Goal: Use online tool/utility: Utilize a website feature to perform a specific function

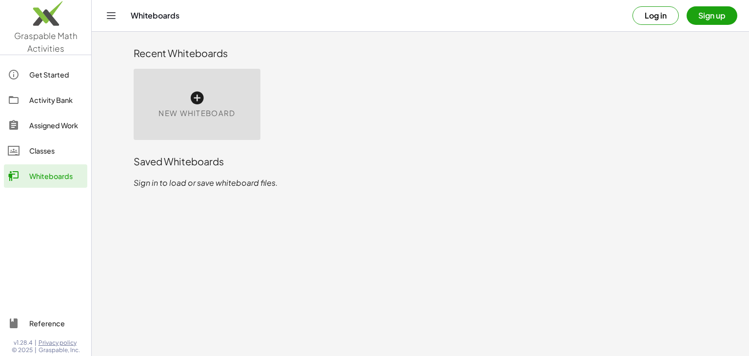
click at [208, 102] on div "New Whiteboard" at bounding box center [197, 104] width 127 height 71
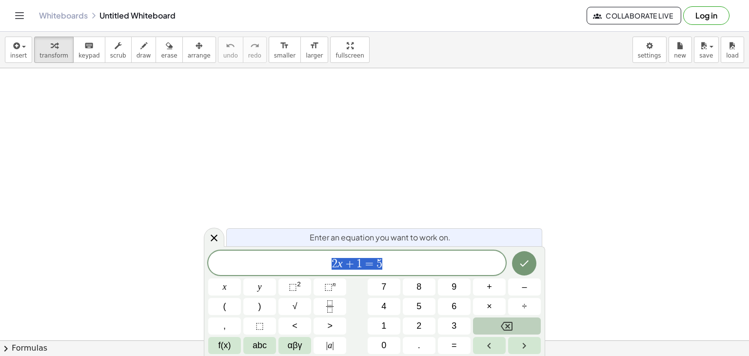
click at [515, 329] on button "Backspace" at bounding box center [507, 325] width 68 height 17
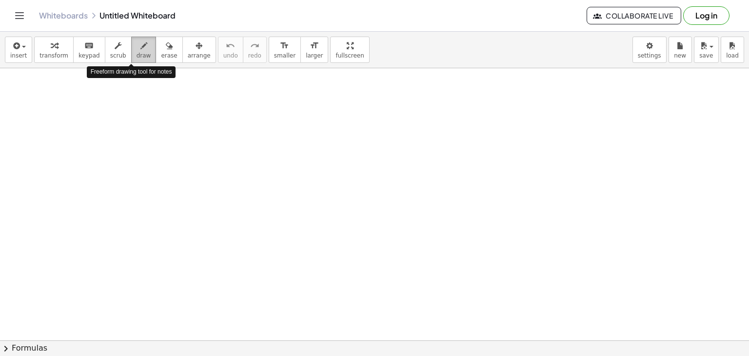
click at [137, 50] on div "button" at bounding box center [144, 45] width 15 height 12
drag, startPoint x: 39, startPoint y: 76, endPoint x: 47, endPoint y: 92, distance: 18.1
click at [47, 92] on div at bounding box center [374, 340] width 749 height 545
drag, startPoint x: 44, startPoint y: 89, endPoint x: 50, endPoint y: 108, distance: 20.0
click at [50, 108] on div at bounding box center [374, 340] width 749 height 545
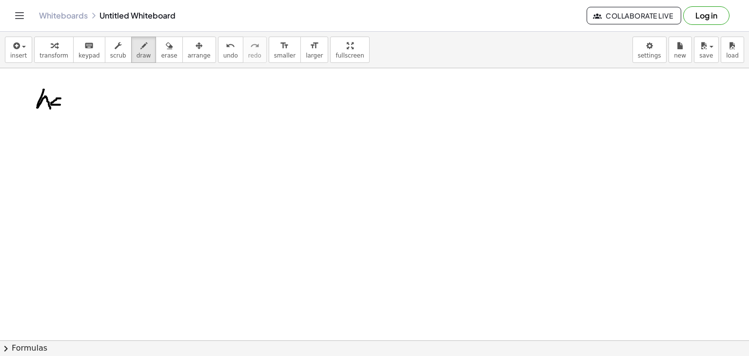
drag, startPoint x: 60, startPoint y: 98, endPoint x: 60, endPoint y: 104, distance: 6.4
click at [60, 104] on div at bounding box center [374, 340] width 749 height 545
drag, startPoint x: 64, startPoint y: 103, endPoint x: 68, endPoint y: 98, distance: 6.0
click at [68, 98] on div at bounding box center [374, 340] width 749 height 545
drag, startPoint x: 65, startPoint y: 97, endPoint x: 75, endPoint y: 98, distance: 10.4
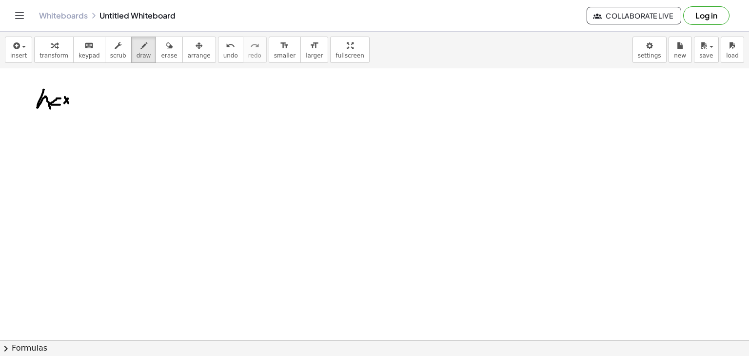
click at [68, 103] on div at bounding box center [374, 340] width 749 height 545
drag, startPoint x: 70, startPoint y: 96, endPoint x: 72, endPoint y: 108, distance: 12.4
click at [72, 108] on div at bounding box center [374, 340] width 749 height 545
drag, startPoint x: 78, startPoint y: 99, endPoint x: 82, endPoint y: 97, distance: 5.5
click at [82, 97] on div at bounding box center [374, 340] width 749 height 545
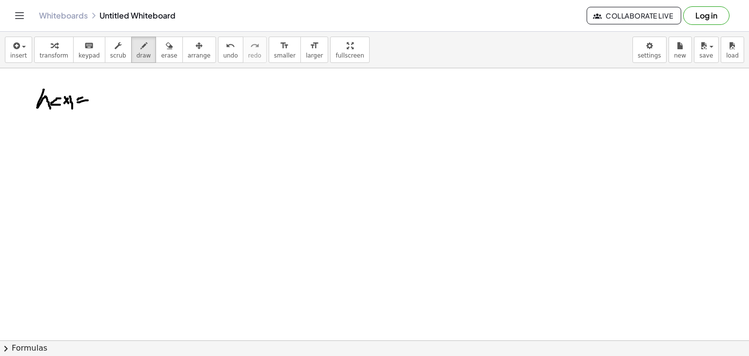
drag, startPoint x: 78, startPoint y: 102, endPoint x: 90, endPoint y: 100, distance: 12.3
click at [90, 100] on div at bounding box center [374, 340] width 749 height 545
drag, startPoint x: 96, startPoint y: 90, endPoint x: 115, endPoint y: 81, distance: 20.9
click at [117, 80] on div at bounding box center [374, 340] width 749 height 545
drag, startPoint x: 118, startPoint y: 104, endPoint x: 124, endPoint y: 89, distance: 16.5
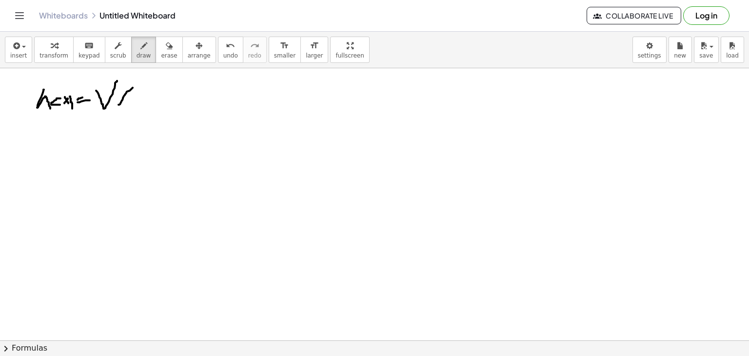
click at [133, 87] on div at bounding box center [374, 340] width 749 height 545
drag, startPoint x: 123, startPoint y: 88, endPoint x: 131, endPoint y: 102, distance: 16.1
click at [131, 102] on div at bounding box center [374, 340] width 749 height 545
drag, startPoint x: 136, startPoint y: 93, endPoint x: 142, endPoint y: 93, distance: 6.3
click at [142, 93] on div at bounding box center [374, 340] width 749 height 545
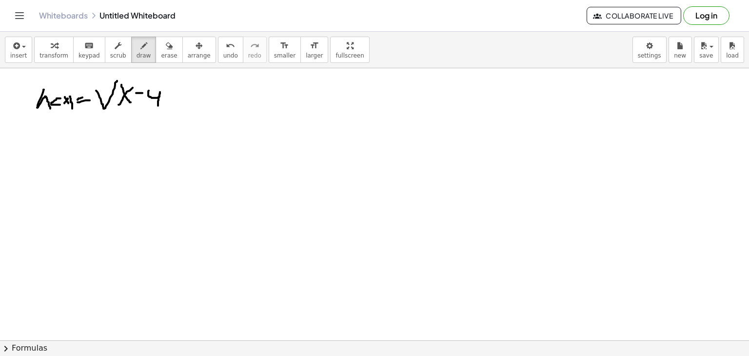
drag, startPoint x: 148, startPoint y: 91, endPoint x: 158, endPoint y: 105, distance: 17.6
click at [158, 105] on div at bounding box center [374, 340] width 749 height 545
drag, startPoint x: 164, startPoint y: 96, endPoint x: 176, endPoint y: 93, distance: 12.2
click at [176, 93] on div at bounding box center [374, 340] width 749 height 545
drag, startPoint x: 168, startPoint y: 86, endPoint x: 172, endPoint y: 100, distance: 14.2
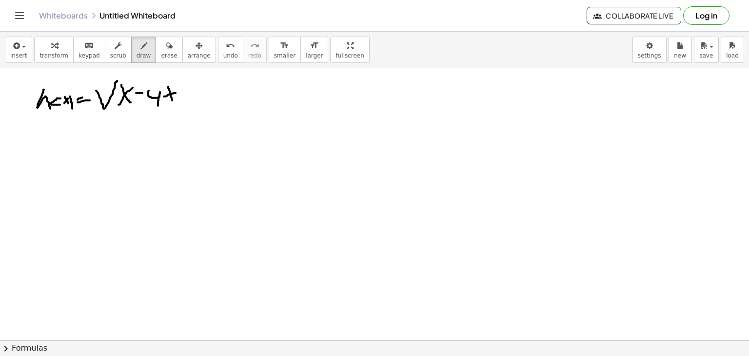
click at [172, 100] on div at bounding box center [374, 340] width 749 height 545
drag, startPoint x: 183, startPoint y: 86, endPoint x: 184, endPoint y: 103, distance: 17.1
click at [184, 103] on div at bounding box center [374, 340] width 749 height 545
drag, startPoint x: 189, startPoint y: 90, endPoint x: 202, endPoint y: 109, distance: 22.9
click at [202, 109] on div at bounding box center [374, 340] width 749 height 545
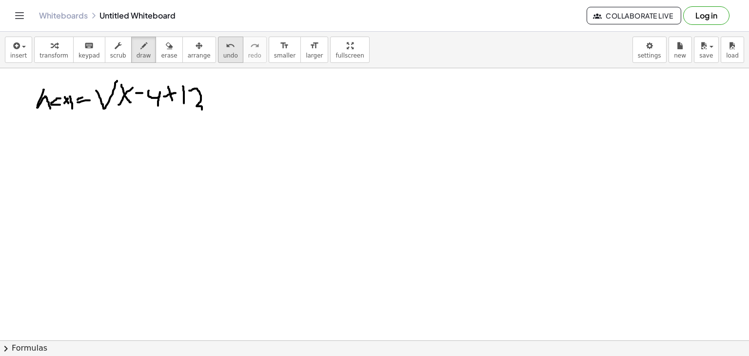
click at [218, 54] on button "undo undo" at bounding box center [230, 50] width 25 height 26
drag, startPoint x: 190, startPoint y: 86, endPoint x: 190, endPoint y: 101, distance: 14.6
click at [191, 102] on div at bounding box center [374, 340] width 749 height 545
drag, startPoint x: 203, startPoint y: 102, endPoint x: 214, endPoint y: 87, distance: 18.5
click at [214, 87] on div at bounding box center [374, 340] width 749 height 545
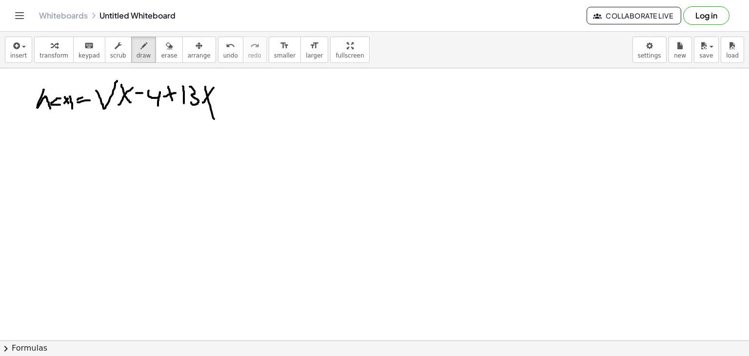
drag, startPoint x: 205, startPoint y: 86, endPoint x: 214, endPoint y: 118, distance: 33.4
click at [214, 118] on div at bounding box center [374, 340] width 749 height 545
click at [223, 57] on span "undo" at bounding box center [230, 55] width 15 height 7
drag, startPoint x: 205, startPoint y: 86, endPoint x: 213, endPoint y: 101, distance: 17.2
click at [213, 101] on div at bounding box center [374, 340] width 749 height 545
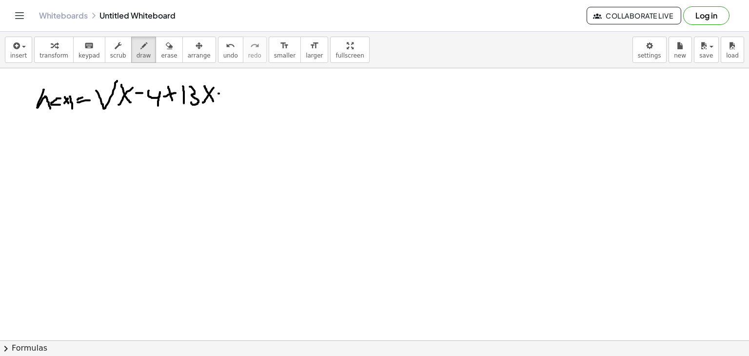
drag, startPoint x: 218, startPoint y: 93, endPoint x: 226, endPoint y: 93, distance: 7.3
click at [226, 93] on div at bounding box center [374, 340] width 749 height 545
drag, startPoint x: 238, startPoint y: 86, endPoint x: 232, endPoint y: 105, distance: 20.5
click at [232, 105] on div at bounding box center [374, 340] width 749 height 545
drag, startPoint x: 247, startPoint y: 84, endPoint x: 246, endPoint y: 110, distance: 25.8
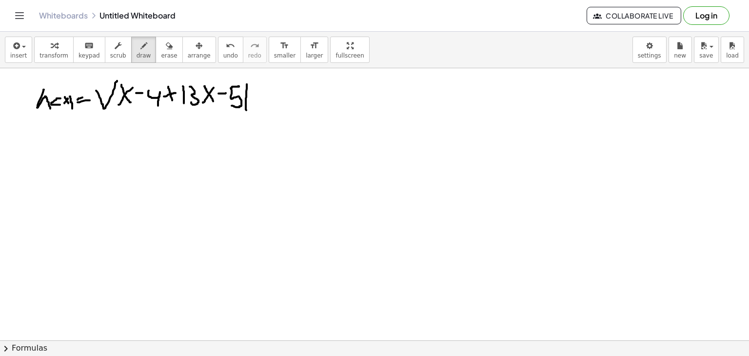
click at [246, 110] on div at bounding box center [374, 340] width 749 height 545
drag, startPoint x: 117, startPoint y: 80, endPoint x: 252, endPoint y: 86, distance: 135.2
click at [252, 86] on div at bounding box center [374, 340] width 749 height 545
click at [218, 49] on button "undo undo" at bounding box center [230, 50] width 25 height 26
drag, startPoint x: 117, startPoint y: 79, endPoint x: 255, endPoint y: 86, distance: 138.6
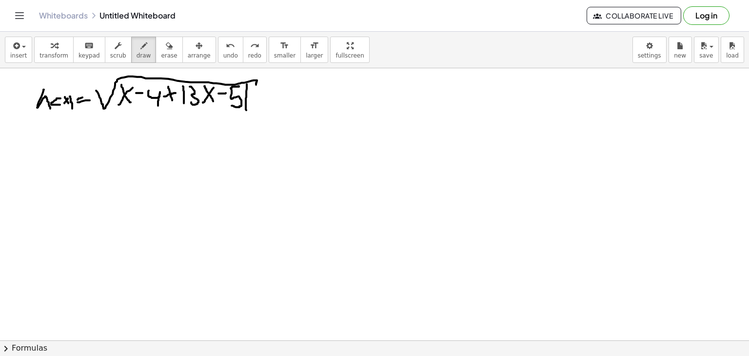
click at [255, 86] on div at bounding box center [374, 340] width 749 height 545
drag, startPoint x: 96, startPoint y: 175, endPoint x: 115, endPoint y: 158, distance: 25.2
click at [115, 159] on div at bounding box center [374, 340] width 749 height 545
drag, startPoint x: 105, startPoint y: 155, endPoint x: 114, endPoint y: 180, distance: 26.7
click at [114, 180] on div at bounding box center [374, 340] width 749 height 545
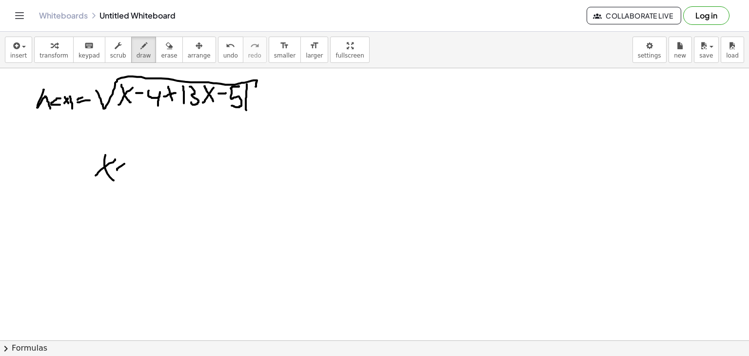
drag, startPoint x: 117, startPoint y: 170, endPoint x: 126, endPoint y: 162, distance: 11.8
click at [126, 162] on div at bounding box center [374, 340] width 749 height 545
drag, startPoint x: 133, startPoint y: 158, endPoint x: 139, endPoint y: 175, distance: 17.9
click at [139, 175] on div at bounding box center [374, 340] width 749 height 545
click at [155, 166] on div at bounding box center [374, 340] width 749 height 545
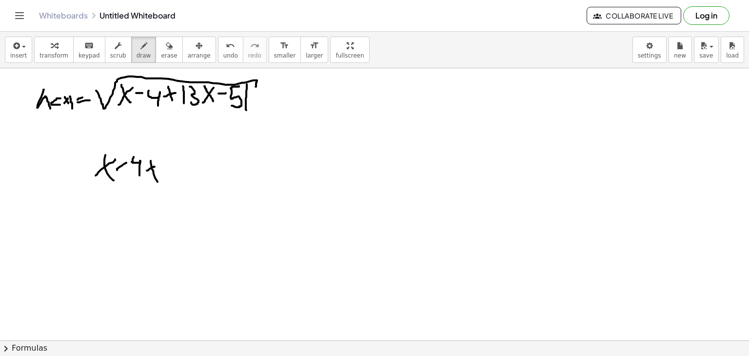
drag, startPoint x: 151, startPoint y: 160, endPoint x: 163, endPoint y: 187, distance: 29.2
click at [164, 189] on div at bounding box center [374, 340] width 749 height 545
click at [223, 41] on div "undo" at bounding box center [230, 45] width 15 height 12
drag, startPoint x: 149, startPoint y: 163, endPoint x: 153, endPoint y: 172, distance: 9.9
click at [153, 172] on div at bounding box center [374, 340] width 749 height 545
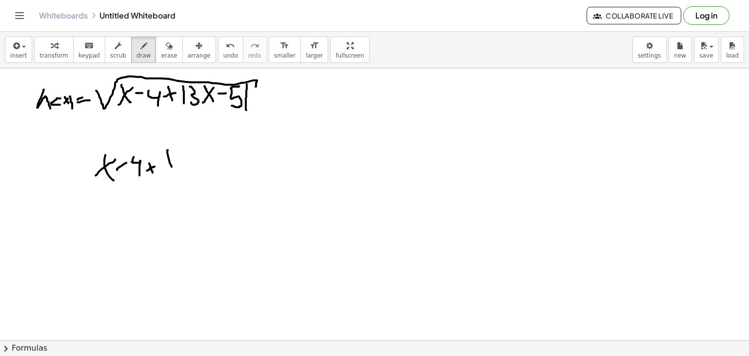
drag, startPoint x: 168, startPoint y: 155, endPoint x: 179, endPoint y: 183, distance: 30.6
click at [179, 183] on div at bounding box center [374, 340] width 749 height 545
drag, startPoint x: 178, startPoint y: 158, endPoint x: 186, endPoint y: 178, distance: 21.0
click at [186, 178] on div at bounding box center [374, 340] width 749 height 545
drag, startPoint x: 196, startPoint y: 173, endPoint x: 203, endPoint y: 160, distance: 14.0
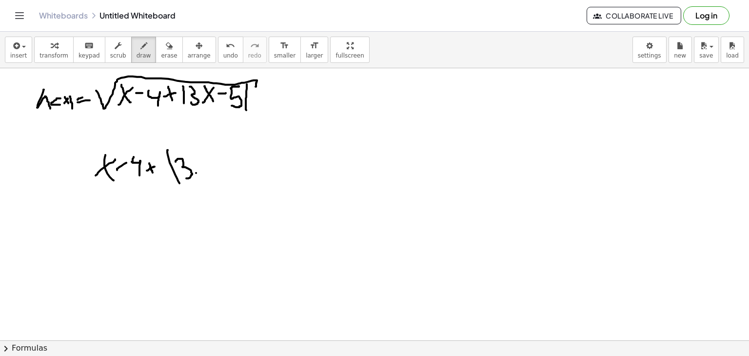
click at [202, 163] on div at bounding box center [374, 340] width 749 height 545
drag, startPoint x: 195, startPoint y: 162, endPoint x: 205, endPoint y: 166, distance: 10.5
click at [205, 166] on div at bounding box center [374, 340] width 749 height 545
click at [216, 166] on div at bounding box center [374, 340] width 749 height 545
drag, startPoint x: 217, startPoint y: 165, endPoint x: 223, endPoint y: 165, distance: 5.4
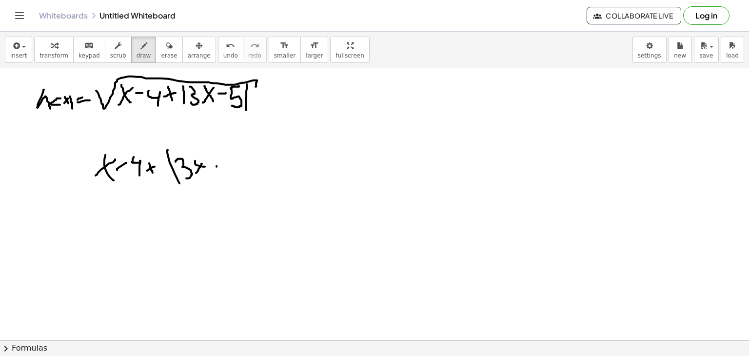
click at [223, 165] on div at bounding box center [374, 340] width 749 height 545
drag, startPoint x: 232, startPoint y: 157, endPoint x: 224, endPoint y: 168, distance: 13.0
click at [222, 175] on div at bounding box center [374, 340] width 749 height 545
drag, startPoint x: 245, startPoint y: 152, endPoint x: 248, endPoint y: 182, distance: 30.9
click at [248, 182] on div at bounding box center [374, 340] width 749 height 545
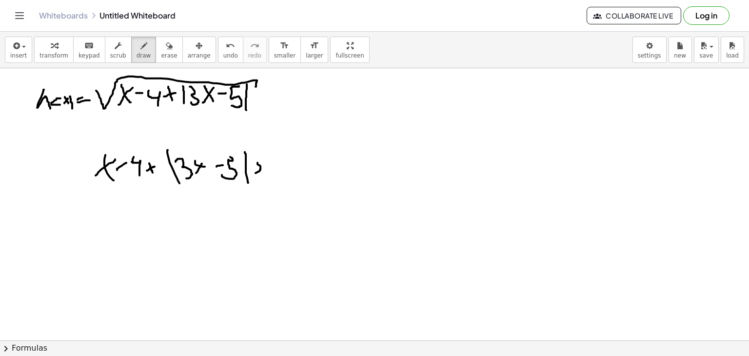
drag, startPoint x: 257, startPoint y: 162, endPoint x: 255, endPoint y: 173, distance: 10.4
click at [255, 173] on div at bounding box center [374, 340] width 749 height 545
click at [259, 176] on div at bounding box center [374, 340] width 749 height 545
click at [273, 172] on div at bounding box center [374, 340] width 749 height 545
drag, startPoint x: 118, startPoint y: 203, endPoint x: 109, endPoint y: 222, distance: 21.4
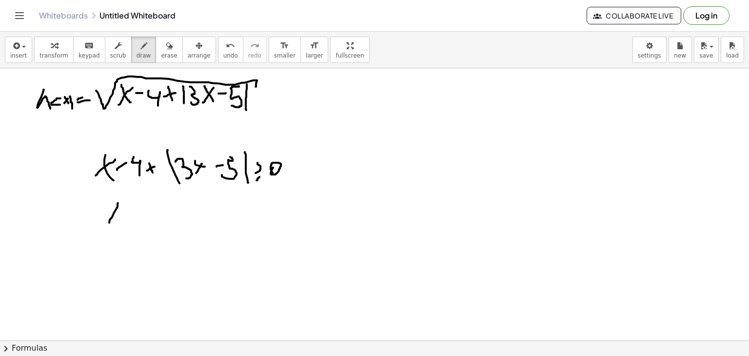
click at [109, 222] on div at bounding box center [374, 340] width 749 height 545
drag, startPoint x: 125, startPoint y: 208, endPoint x: 117, endPoint y: 224, distance: 18.1
click at [117, 224] on div at bounding box center [374, 340] width 749 height 545
drag, startPoint x: 134, startPoint y: 220, endPoint x: 134, endPoint y: 211, distance: 9.3
click at [138, 211] on div at bounding box center [374, 340] width 749 height 545
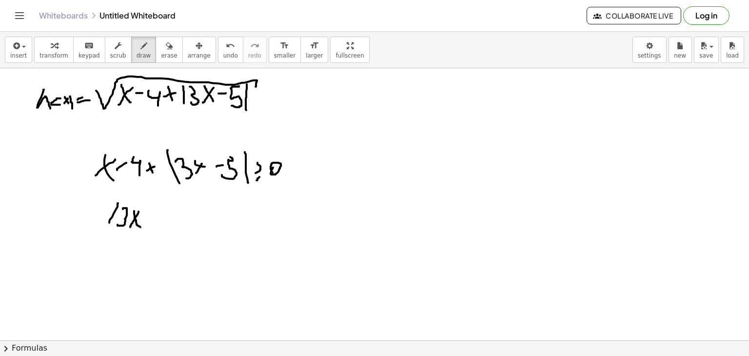
drag, startPoint x: 134, startPoint y: 211, endPoint x: 140, endPoint y: 227, distance: 17.3
click at [140, 227] on div at bounding box center [374, 340] width 749 height 545
drag, startPoint x: 148, startPoint y: 218, endPoint x: 162, endPoint y: 219, distance: 14.2
click at [162, 219] on div at bounding box center [374, 340] width 749 height 545
drag, startPoint x: 177, startPoint y: 205, endPoint x: 168, endPoint y: 215, distance: 13.8
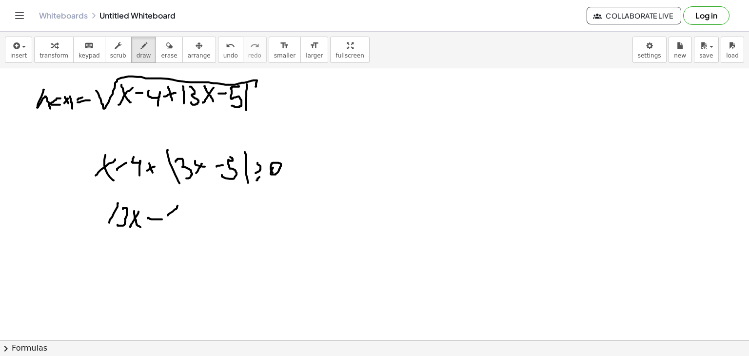
click at [168, 215] on div at bounding box center [374, 340] width 749 height 545
click at [226, 47] on icon "undo" at bounding box center [230, 46] width 9 height 12
drag, startPoint x: 169, startPoint y: 205, endPoint x: 174, endPoint y: 204, distance: 5.1
click at [175, 205] on div at bounding box center [374, 340] width 749 height 545
drag, startPoint x: 168, startPoint y: 208, endPoint x: 164, endPoint y: 225, distance: 18.1
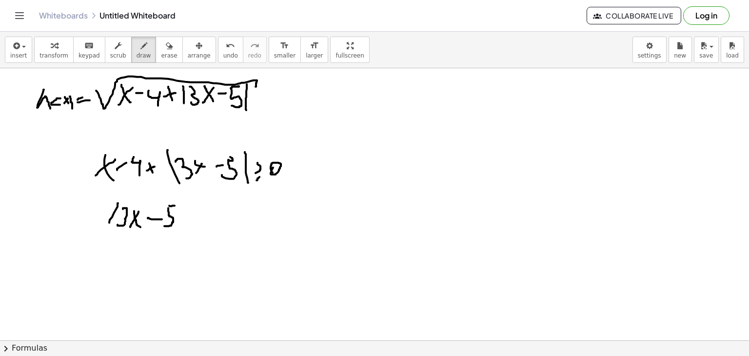
click at [164, 226] on div at bounding box center [374, 340] width 749 height 545
drag, startPoint x: 184, startPoint y: 215, endPoint x: 183, endPoint y: 230, distance: 14.7
click at [183, 230] on div at bounding box center [374, 340] width 749 height 545
drag, startPoint x: 190, startPoint y: 215, endPoint x: 189, endPoint y: 223, distance: 8.3
click at [189, 223] on div at bounding box center [374, 340] width 749 height 545
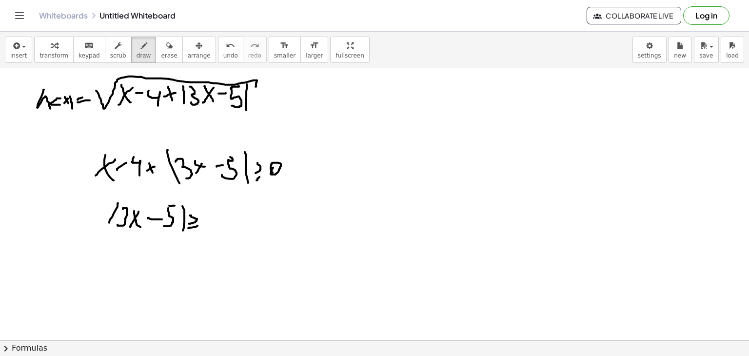
drag
click at [198, 225] on div at bounding box center [374, 340] width 749 height 545
click at [214, 213] on div at bounding box center [374, 340] width 749 height 545
click at [226, 49] on icon "undo" at bounding box center [230, 46] width 9 height 12
click at [207, 217] on div at bounding box center [374, 340] width 749 height 545
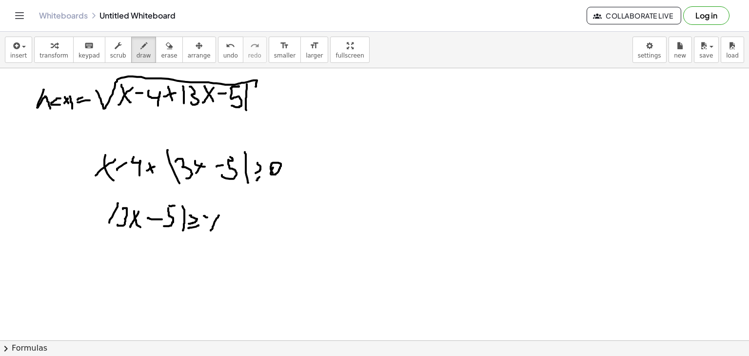
click at [218, 213] on div at bounding box center [374, 340] width 749 height 545
click at [218, 230] on div at bounding box center [374, 340] width 749 height 545
click at [237, 217] on div at bounding box center [374, 340] width 749 height 545
click at [234, 225] on div at bounding box center [374, 340] width 749 height 545
click at [247, 230] on div at bounding box center [374, 340] width 749 height 545
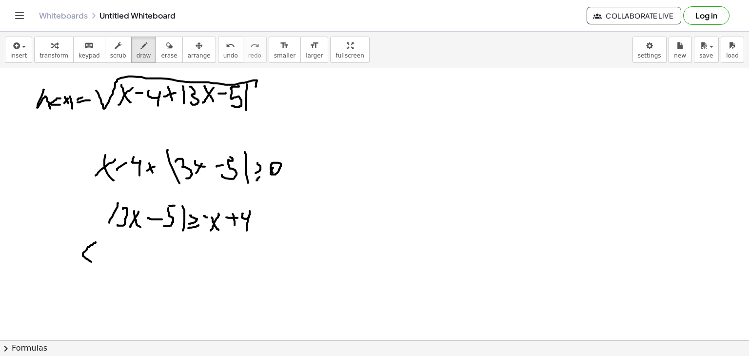
click at [98, 262] on div at bounding box center [374, 340] width 749 height 545
click at [104, 258] on div at bounding box center [374, 340] width 749 height 545
click at [126, 246] on div at bounding box center [374, 340] width 749 height 545
click at [124, 254] on div at bounding box center [374, 340] width 749 height 545
click at [131, 250] on div at bounding box center [374, 340] width 749 height 545
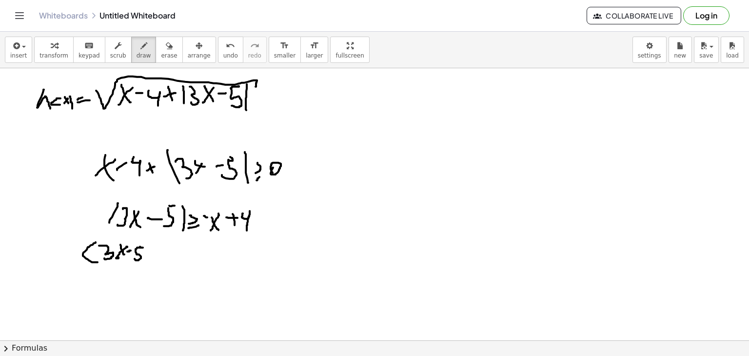
click at [135, 258] on div at bounding box center [374, 340] width 749 height 545
click at [149, 253] on div at bounding box center [374, 340] width 749 height 545
click at [150, 258] on div at bounding box center [374, 340] width 749 height 545
click at [158, 255] on div at bounding box center [374, 340] width 749 height 545
click at [169, 252] on div at bounding box center [374, 340] width 749 height 545
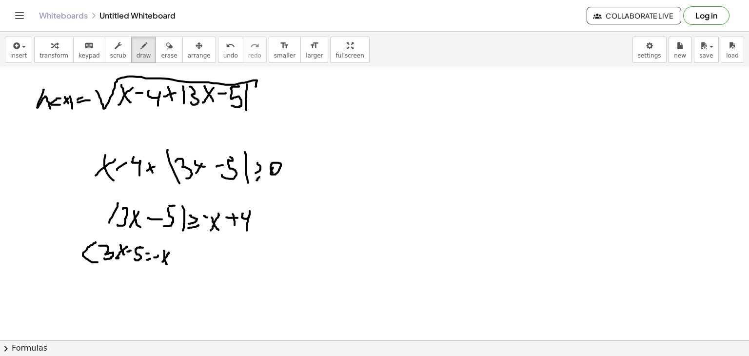
drag, startPoint x: 164, startPoint y: 250, endPoint x: 167, endPoint y: 264, distance: 14.0
click at [167, 264] on div at bounding box center [374, 340] width 749 height 545
drag, startPoint x: 173, startPoint y: 258, endPoint x: 177, endPoint y: 256, distance: 5.0
click at [177, 256] on div at bounding box center [374, 340] width 749 height 545
drag, startPoint x: 175, startPoint y: 255, endPoint x: 176, endPoint y: 262, distance: 6.4
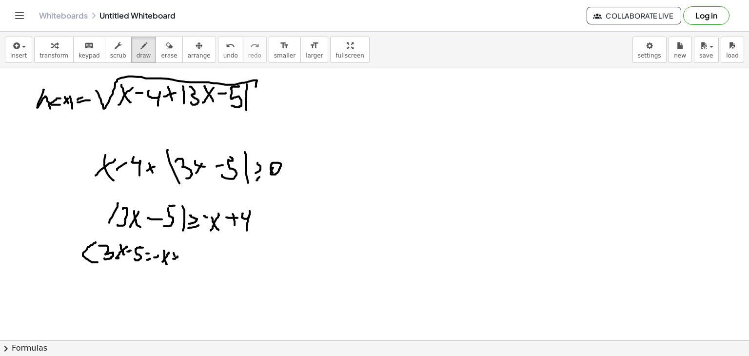
click at [176, 262] on div at bounding box center [374, 340] width 749 height 545
drag, startPoint x: 184, startPoint y: 255, endPoint x: 188, endPoint y: 264, distance: 9.6
click at [188, 264] on div at bounding box center [374, 340] width 749 height 545
drag, startPoint x: 195, startPoint y: 247, endPoint x: 192, endPoint y: 267, distance: 20.1
click at [193, 267] on div at bounding box center [374, 340] width 749 height 545
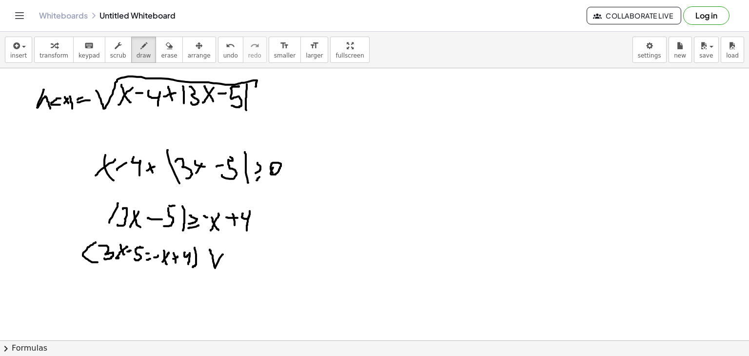
drag, startPoint x: 210, startPoint y: 249, endPoint x: 223, endPoint y: 254, distance: 14.0
click at [223, 254] on div at bounding box center [374, 340] width 749 height 545
drag, startPoint x: 244, startPoint y: 253, endPoint x: 236, endPoint y: 272, distance: 20.6
click at [236, 272] on div at bounding box center [374, 340] width 749 height 545
drag, startPoint x: 248, startPoint y: 262, endPoint x: 246, endPoint y: 275, distance: 13.2
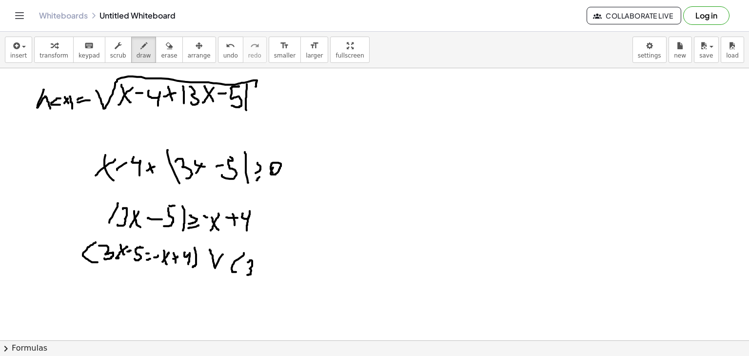
click at [246, 275] on div at bounding box center [374, 340] width 749 height 545
drag, startPoint x: 255, startPoint y: 275, endPoint x: 261, endPoint y: 261, distance: 15.8
click at [263, 261] on div at bounding box center [374, 340] width 749 height 545
drag, startPoint x: 259, startPoint y: 263, endPoint x: 267, endPoint y: 270, distance: 10.4
click at [265, 270] on div at bounding box center [374, 340] width 749 height 545
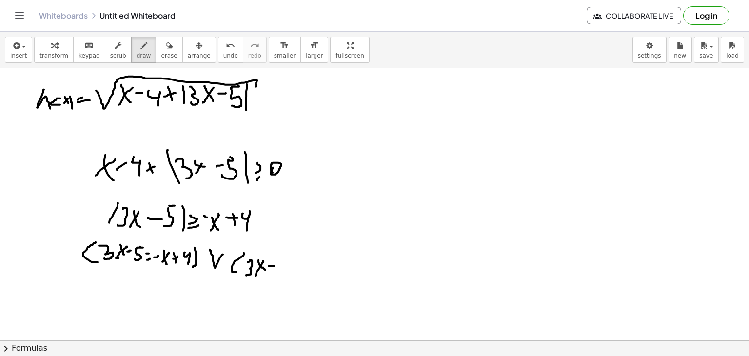
drag, startPoint x: 269, startPoint y: 266, endPoint x: 274, endPoint y: 266, distance: 5.4
click at [274, 266] on div at bounding box center [374, 340] width 749 height 545
click at [285, 260] on div at bounding box center [374, 340] width 749 height 545
drag, startPoint x: 280, startPoint y: 260, endPoint x: 277, endPoint y: 273, distance: 12.5
click at [277, 273] on div at bounding box center [374, 340] width 749 height 545
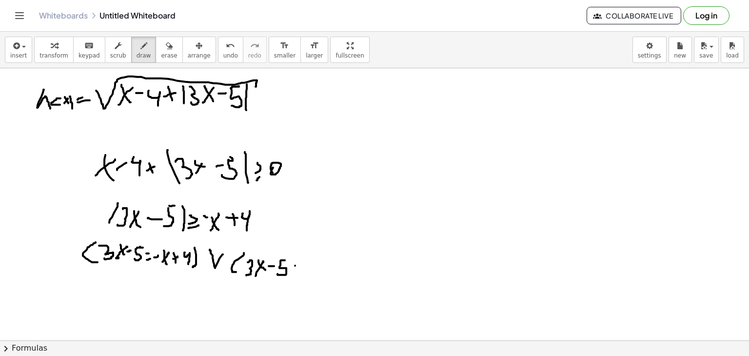
click at [297, 266] on div at bounding box center [374, 340] width 749 height 545
drag, startPoint x: 293, startPoint y: 270, endPoint x: 302, endPoint y: 270, distance: 9.8
click at [303, 270] on div at bounding box center [374, 340] width 749 height 545
drag, startPoint x: 309, startPoint y: 266, endPoint x: 315, endPoint y: 266, distance: 6.8
click at [315, 266] on div at bounding box center [374, 340] width 749 height 545
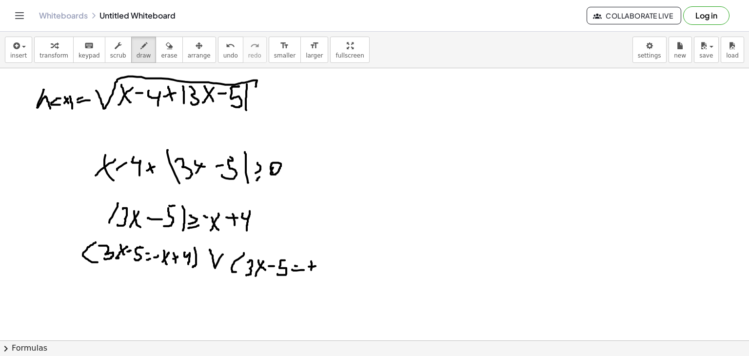
drag, startPoint x: 312, startPoint y: 263, endPoint x: 311, endPoint y: 270, distance: 6.4
click at [311, 270] on div at bounding box center [374, 340] width 749 height 545
click at [218, 61] on button "undo undo" at bounding box center [230, 50] width 25 height 26
click at [226, 44] on icon "undo" at bounding box center [230, 46] width 9 height 12
drag, startPoint x: 309, startPoint y: 271, endPoint x: 318, endPoint y: 260, distance: 14.2
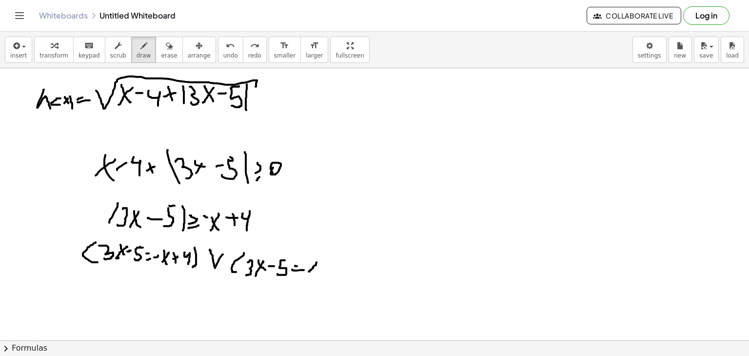
click at [318, 260] on div at bounding box center [374, 340] width 749 height 545
drag, startPoint x: 313, startPoint y: 264, endPoint x: 316, endPoint y: 272, distance: 8.1
click at [316, 272] on div at bounding box center [374, 340] width 749 height 545
drag, startPoint x: 322, startPoint y: 266, endPoint x: 327, endPoint y: 265, distance: 5.5
click at [327, 265] on div at bounding box center [374, 340] width 749 height 545
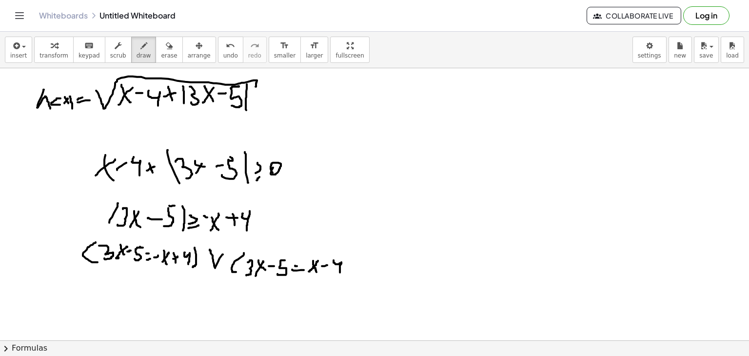
drag, startPoint x: 333, startPoint y: 260, endPoint x: 340, endPoint y: 273, distance: 13.7
click at [340, 273] on div at bounding box center [374, 340] width 749 height 545
drag, startPoint x: 346, startPoint y: 257, endPoint x: 347, endPoint y: 280, distance: 22.5
click at [347, 280] on div at bounding box center [374, 340] width 749 height 545
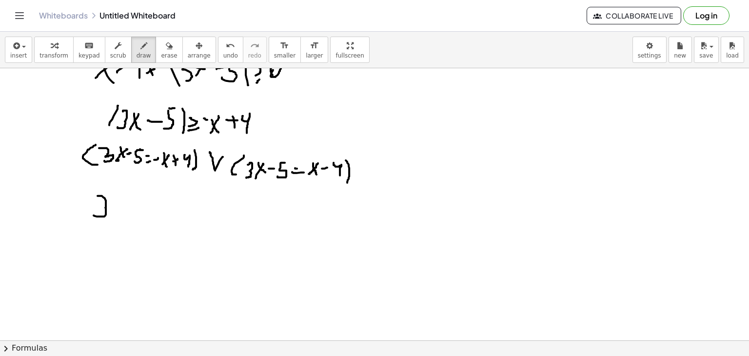
drag, startPoint x: 98, startPoint y: 195, endPoint x: 94, endPoint y: 214, distance: 18.5
click at [94, 215] on div at bounding box center [374, 243] width 749 height 545
drag, startPoint x: 99, startPoint y: 205, endPoint x: 104, endPoint y: 204, distance: 4.9
click at [104, 204] on div at bounding box center [374, 243] width 749 height 545
drag, startPoint x: 107, startPoint y: 215, endPoint x: 117, endPoint y: 201, distance: 16.1
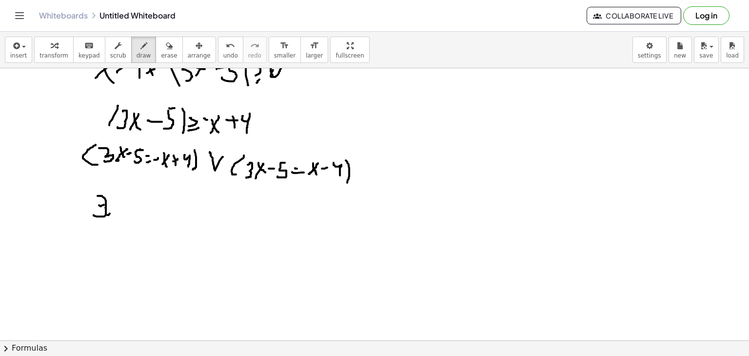
click at [117, 201] on div at bounding box center [374, 243] width 749 height 545
drag, startPoint x: 112, startPoint y: 201, endPoint x: 114, endPoint y: 210, distance: 8.9
click at [114, 210] on div at bounding box center [374, 243] width 749 height 545
drag, startPoint x: 121, startPoint y: 205, endPoint x: 140, endPoint y: 206, distance: 19.0
click at [141, 205] on div at bounding box center [374, 243] width 749 height 545
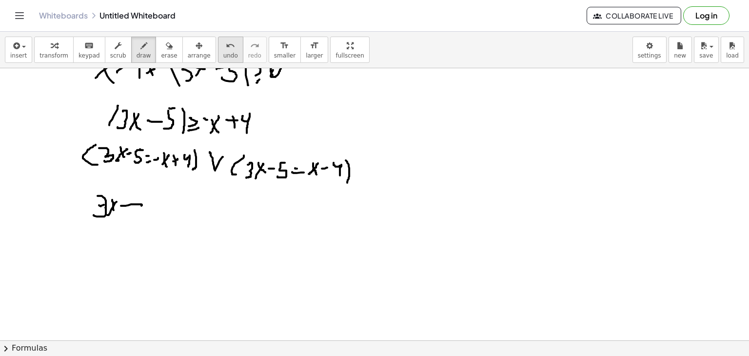
click at [219, 53] on button "undo undo" at bounding box center [230, 50] width 25 height 26
drag, startPoint x: 126, startPoint y: 200, endPoint x: 122, endPoint y: 208, distance: 9.0
click at [124, 211] on div at bounding box center [374, 243] width 749 height 545
drag, startPoint x: 122, startPoint y: 207, endPoint x: 131, endPoint y: 205, distance: 8.5
click at [131, 207] on div at bounding box center [374, 243] width 749 height 545
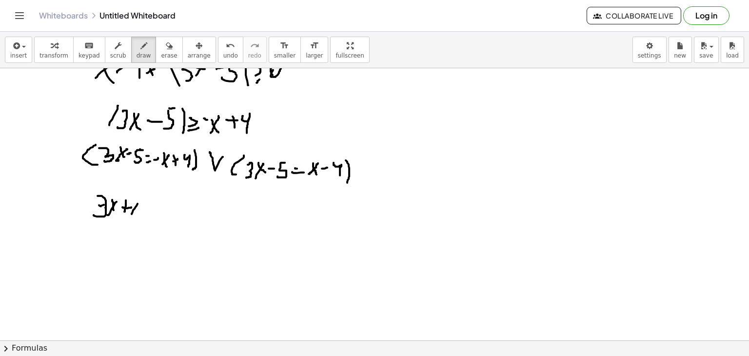
drag, startPoint x: 133, startPoint y: 211, endPoint x: 137, endPoint y: 202, distance: 10.5
click at [137, 202] on div at bounding box center [374, 243] width 749 height 545
drag, startPoint x: 133, startPoint y: 202, endPoint x: 137, endPoint y: 211, distance: 10.2
click at [137, 211] on div at bounding box center [374, 243] width 749 height 545
click at [146, 205] on div at bounding box center [374, 243] width 749 height 545
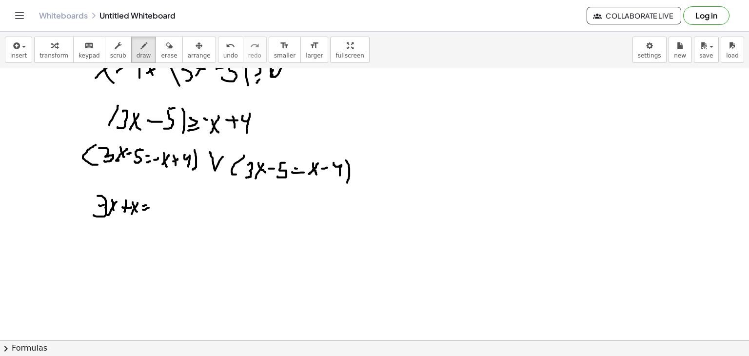
drag, startPoint x: 143, startPoint y: 209, endPoint x: 149, endPoint y: 204, distance: 8.0
click at [149, 207] on div at bounding box center [374, 243] width 749 height 545
drag, startPoint x: 151, startPoint y: 205, endPoint x: 155, endPoint y: 214, distance: 9.2
click at [155, 214] on div at bounding box center [374, 243] width 749 height 545
click at [161, 207] on div at bounding box center [374, 243] width 749 height 545
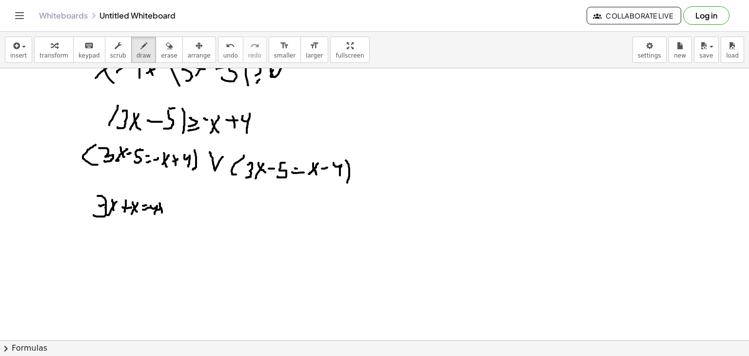
drag, startPoint x: 159, startPoint y: 203, endPoint x: 162, endPoint y: 212, distance: 9.6
click at [162, 212] on div at bounding box center [374, 243] width 749 height 545
drag, startPoint x: 167, startPoint y: 205, endPoint x: 166, endPoint y: 215, distance: 9.8
click at [166, 215] on div at bounding box center [374, 243] width 749 height 545
drag, startPoint x: 88, startPoint y: 189, endPoint x: 81, endPoint y: 223, distance: 34.3
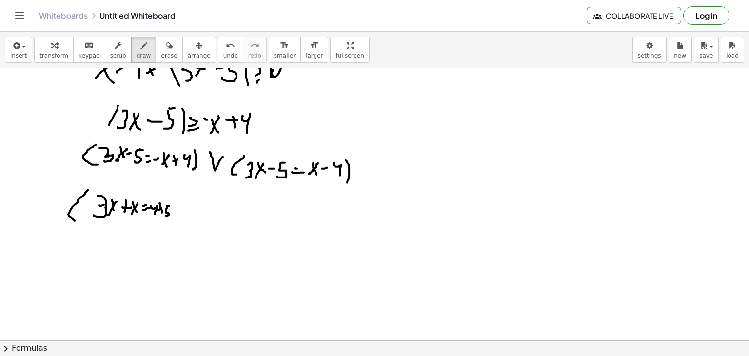
click at [81, 223] on div at bounding box center [374, 243] width 749 height 545
drag, startPoint x: 173, startPoint y: 199, endPoint x: 195, endPoint y: 206, distance: 23.0
click at [169, 219] on div at bounding box center [374, 243] width 749 height 545
click at [205, 199] on div at bounding box center [374, 243] width 749 height 545
click at [217, 220] on div at bounding box center [374, 243] width 749 height 545
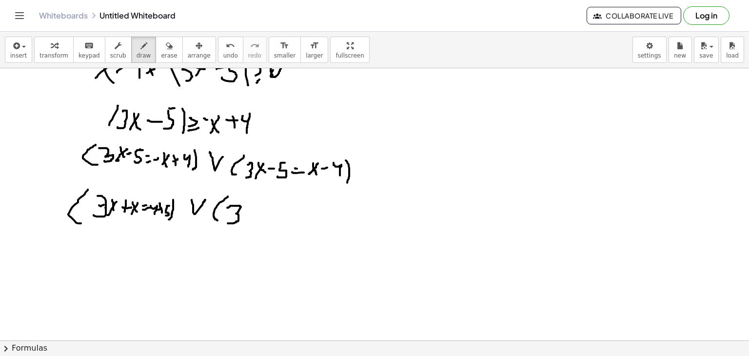
click at [227, 223] on div at bounding box center [374, 243] width 749 height 545
click at [252, 207] on div at bounding box center [374, 243] width 749 height 545
click at [254, 217] on div at bounding box center [374, 243] width 749 height 545
click at [262, 213] on div at bounding box center [374, 243] width 749 height 545
click at [273, 211] on div at bounding box center [374, 243] width 749 height 545
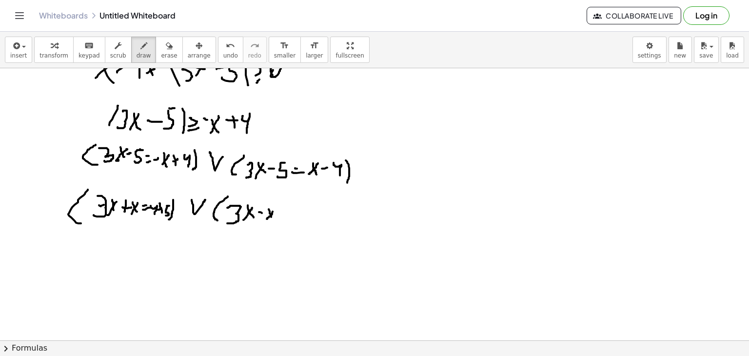
drag, startPoint x: 269, startPoint y: 209, endPoint x: 271, endPoint y: 216, distance: 8.2
click at [271, 216] on div at bounding box center [374, 243] width 749 height 545
click at [287, 209] on div at bounding box center [374, 243] width 749 height 545
click at [291, 214] on div at bounding box center [374, 243] width 749 height 545
drag, startPoint x: 293, startPoint y: 210, endPoint x: 298, endPoint y: 210, distance: 5.4
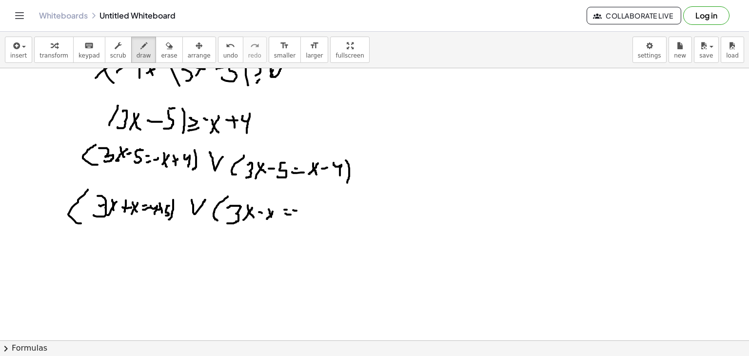
click at [298, 210] on div at bounding box center [374, 243] width 749 height 545
drag, startPoint x: 304, startPoint y: 207, endPoint x: 310, endPoint y: 219, distance: 13.3
click at [310, 219] on div at bounding box center [374, 243] width 749 height 545
drag, startPoint x: 316, startPoint y: 213, endPoint x: 325, endPoint y: 213, distance: 8.8
click at [325, 213] on div at bounding box center [374, 243] width 749 height 545
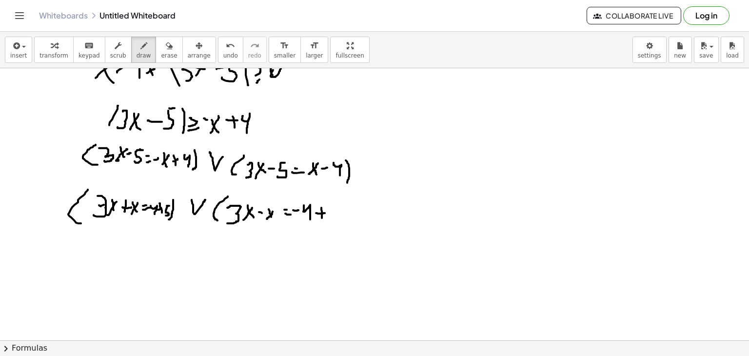
click at [322, 217] on div at bounding box center [374, 243] width 749 height 545
click at [326, 221] on div at bounding box center [374, 243] width 749 height 545
click at [341, 229] on div at bounding box center [374, 243] width 749 height 545
click at [96, 257] on div at bounding box center [374, 243] width 749 height 545
click at [106, 254] on div at bounding box center [374, 243] width 749 height 545
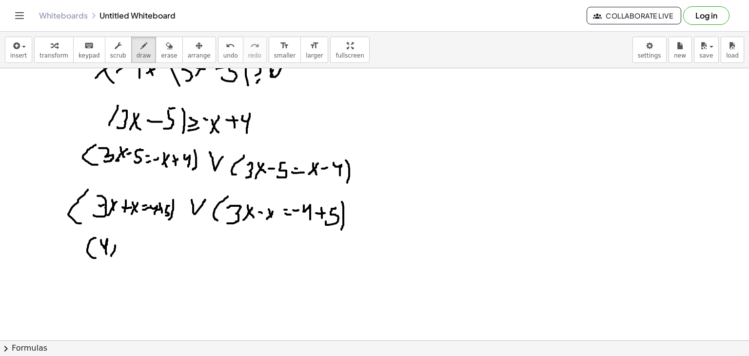
click at [116, 241] on div at bounding box center [374, 243] width 749 height 545
click at [116, 251] on div at bounding box center [374, 243] width 749 height 545
click at [133, 245] on div at bounding box center [374, 243] width 749 height 545
click at [130, 248] on div at bounding box center [374, 243] width 749 height 545
click at [152, 260] on div at bounding box center [374, 243] width 749 height 545
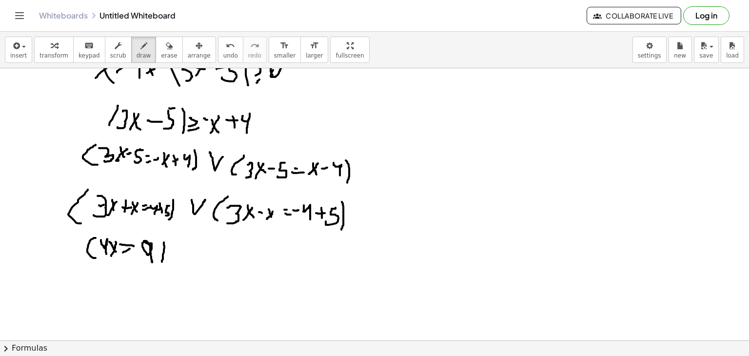
click at [161, 266] on div at bounding box center [374, 243] width 749 height 545
click at [201, 244] on div at bounding box center [374, 243] width 749 height 545
click at [213, 264] on div at bounding box center [374, 243] width 749 height 545
click at [238, 258] on div at bounding box center [374, 243] width 749 height 545
click at [244, 251] on div at bounding box center [374, 243] width 749 height 545
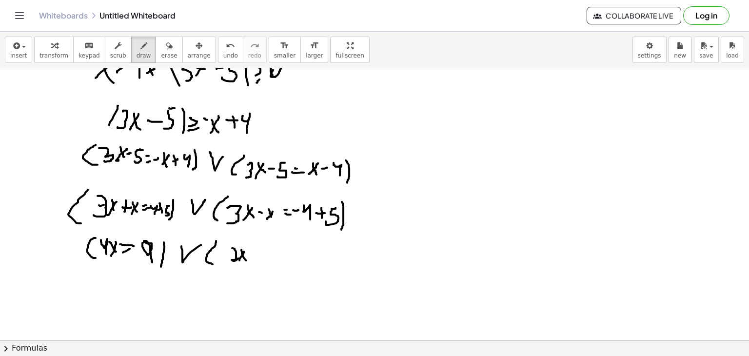
click at [246, 260] on div at bounding box center [374, 243] width 749 height 545
click at [260, 254] on div at bounding box center [374, 243] width 749 height 545
click at [261, 257] on div at bounding box center [374, 243] width 749 height 545
click at [270, 266] on div at bounding box center [374, 243] width 749 height 545
click at [271, 273] on div at bounding box center [374, 243] width 749 height 545
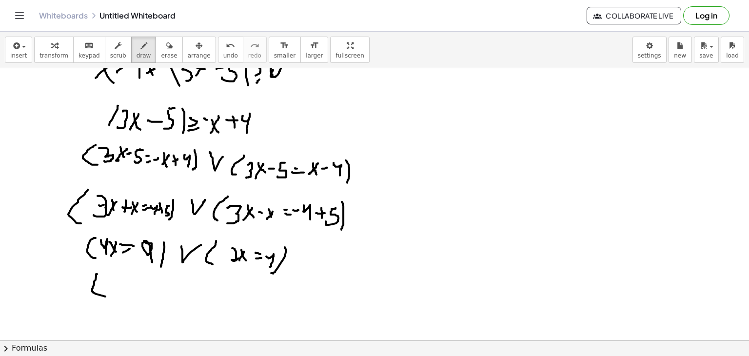
click at [105, 296] on div at bounding box center [374, 243] width 749 height 545
click at [118, 279] on div at bounding box center [374, 243] width 749 height 545
click at [121, 290] on div at bounding box center [374, 243] width 749 height 545
click at [130, 284] on div at bounding box center [374, 243] width 749 height 545
click at [132, 285] on div at bounding box center [374, 243] width 749 height 545
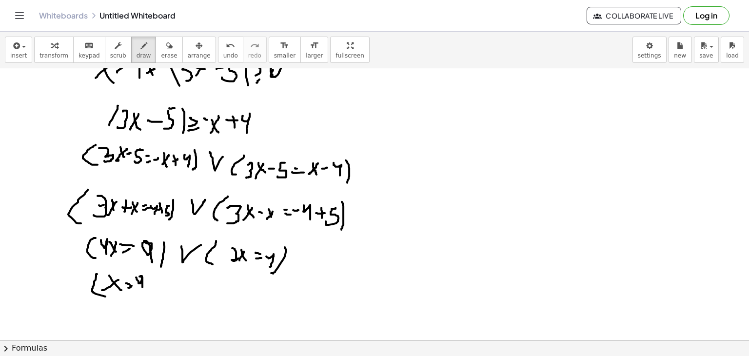
click at [143, 288] on div at bounding box center [374, 243] width 749 height 545
click at [154, 283] on div at bounding box center [374, 243] width 749 height 545
click at [154, 300] on div at bounding box center [374, 243] width 749 height 545
click at [169, 310] on div at bounding box center [374, 243] width 749 height 545
click at [196, 279] on div at bounding box center [374, 243] width 749 height 545
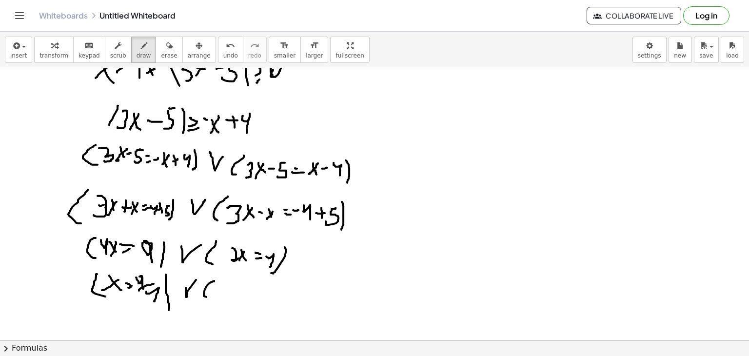
click at [207, 296] on div at bounding box center [374, 243] width 749 height 545
click at [233, 283] on div at bounding box center [374, 243] width 749 height 545
click at [227, 297] on div at bounding box center [374, 243] width 749 height 545
click at [242, 291] on div at bounding box center [374, 243] width 749 height 545
click at [246, 296] on div at bounding box center [374, 243] width 749 height 545
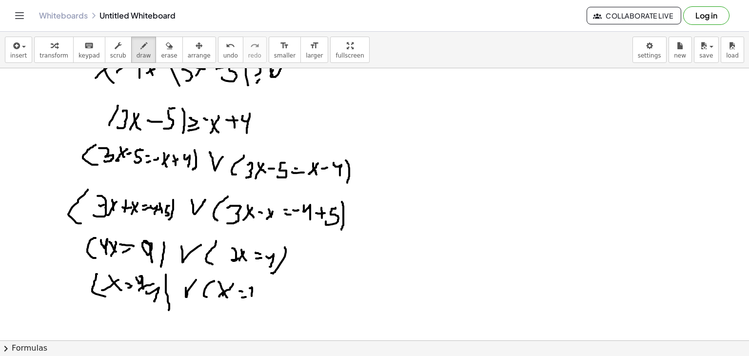
click at [251, 295] on div at bounding box center [374, 243] width 749 height 545
click at [252, 296] on div at bounding box center [374, 243] width 749 height 545
click at [261, 302] on div at bounding box center [374, 243] width 749 height 545
drag, startPoint x: 264, startPoint y: 281, endPoint x: 264, endPoint y: 303, distance: 21.9
click at [265, 303] on div at bounding box center [374, 243] width 749 height 545
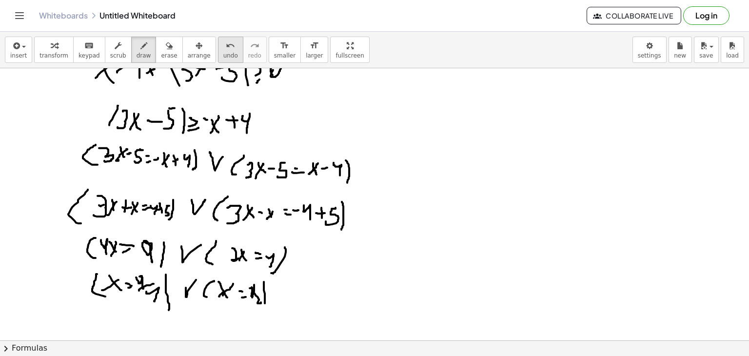
click at [226, 47] on icon "undo" at bounding box center [230, 46] width 9 height 12
drag, startPoint x: 265, startPoint y: 283, endPoint x: 269, endPoint y: 305, distance: 22.3
click at [269, 305] on div at bounding box center [374, 243] width 749 height 545
